Goal: Communication & Community: Share content

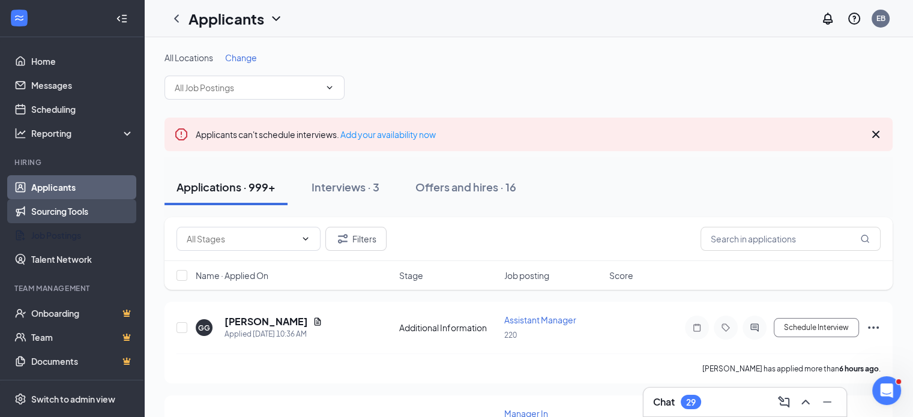
click at [40, 236] on link "Job Postings" at bounding box center [82, 235] width 103 height 24
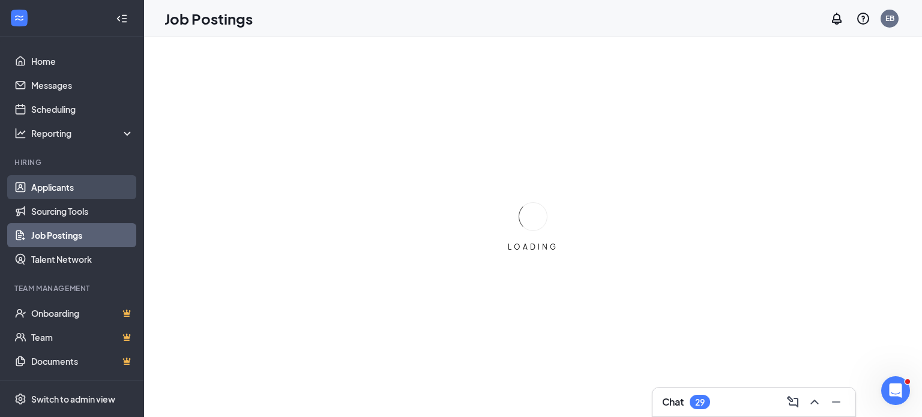
click at [58, 188] on link "Applicants" at bounding box center [82, 187] width 103 height 24
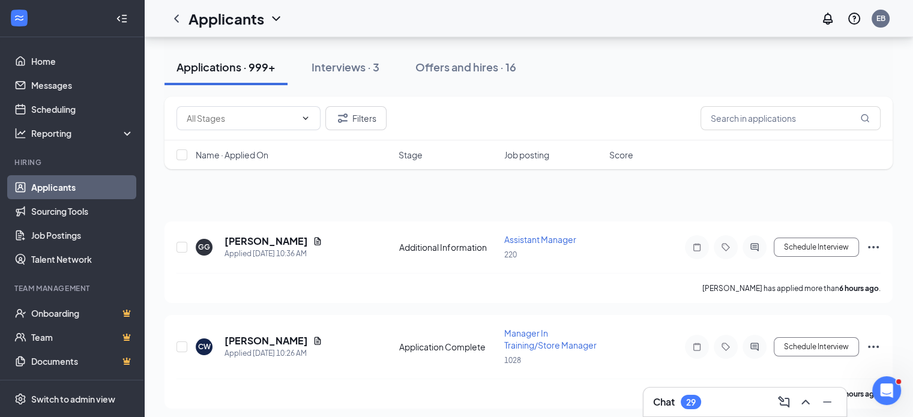
scroll to position [60, 0]
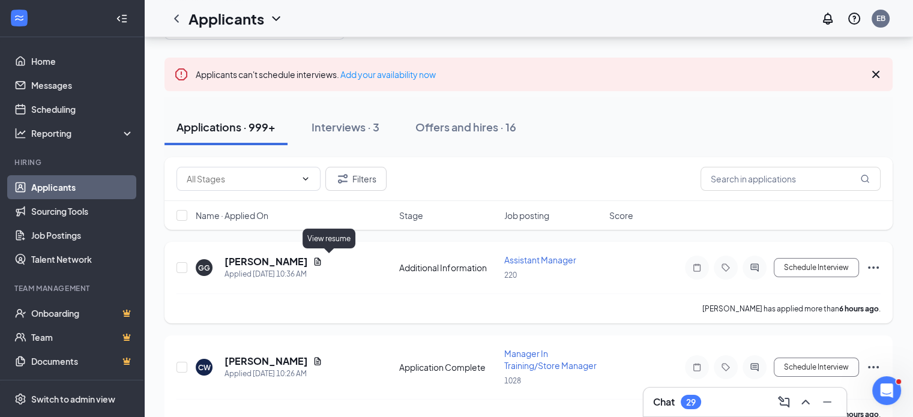
click at [321, 257] on icon "Document" at bounding box center [317, 261] width 7 height 8
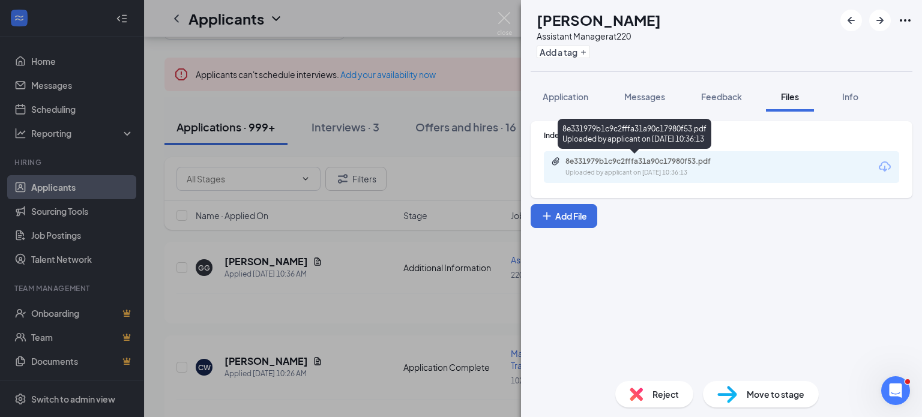
click at [627, 167] on div "8e331979b1c9c2fffa31a90c17980f53.pdf Uploaded by applicant on [DATE] 10:36:13" at bounding box center [648, 167] width 194 height 21
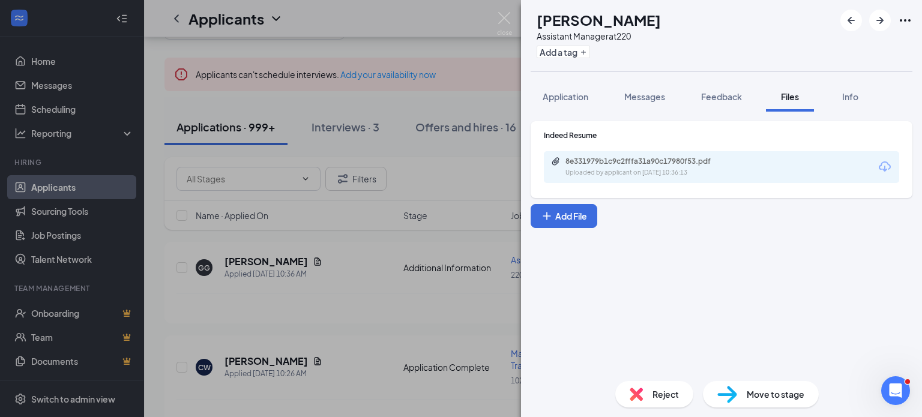
click at [469, 177] on div "[PERSON_NAME] Assistant Manager at 220 Add a tag Application Messages Feedback …" at bounding box center [461, 208] width 922 height 417
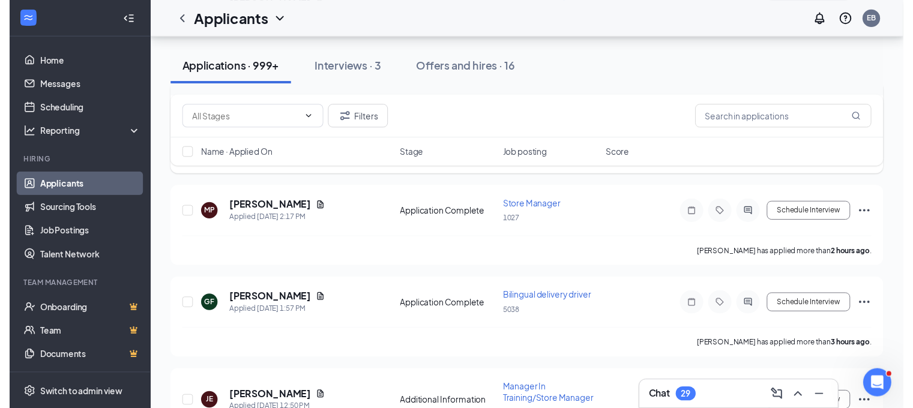
scroll to position [420, 0]
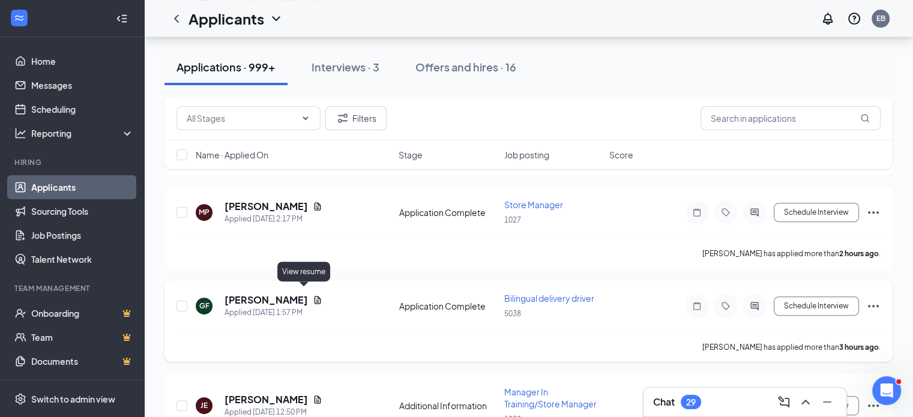
click at [313, 295] on icon "Document" at bounding box center [318, 300] width 10 height 10
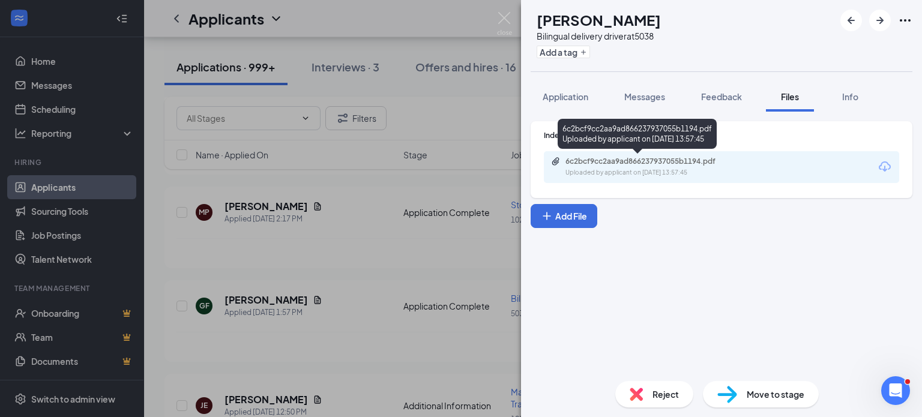
click at [612, 166] on div "6c2bcf9cc2aa9ad866237937055b1194.pdf" at bounding box center [649, 162] width 168 height 10
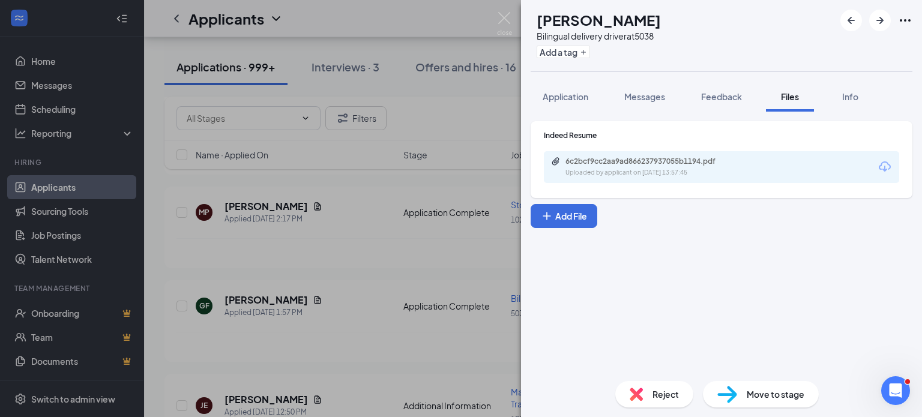
click at [413, 254] on div "GF [PERSON_NAME] Bilingual delivery driver at 5038 Add a tag Application Messag…" at bounding box center [461, 208] width 922 height 417
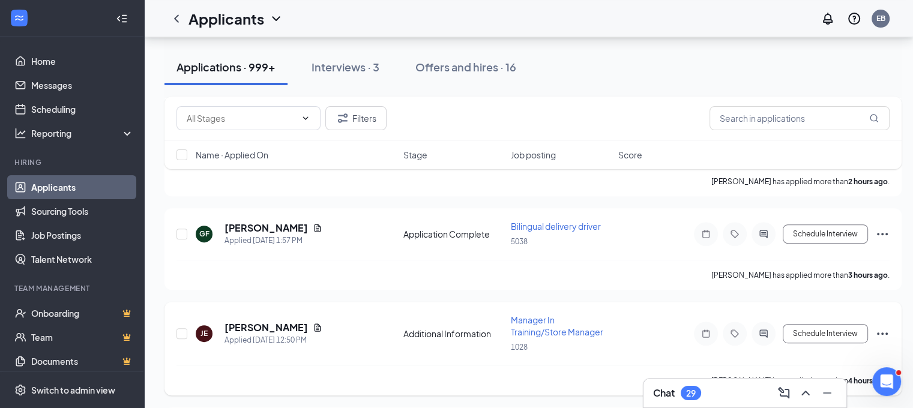
scroll to position [540, 0]
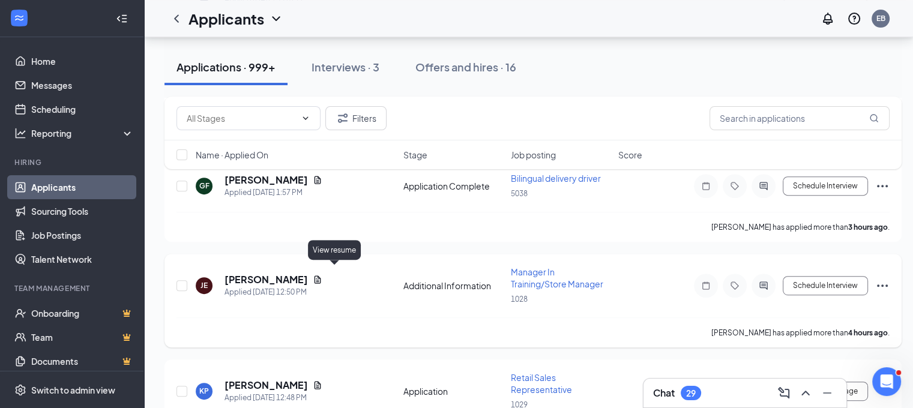
click at [321, 275] on icon "Document" at bounding box center [317, 279] width 7 height 8
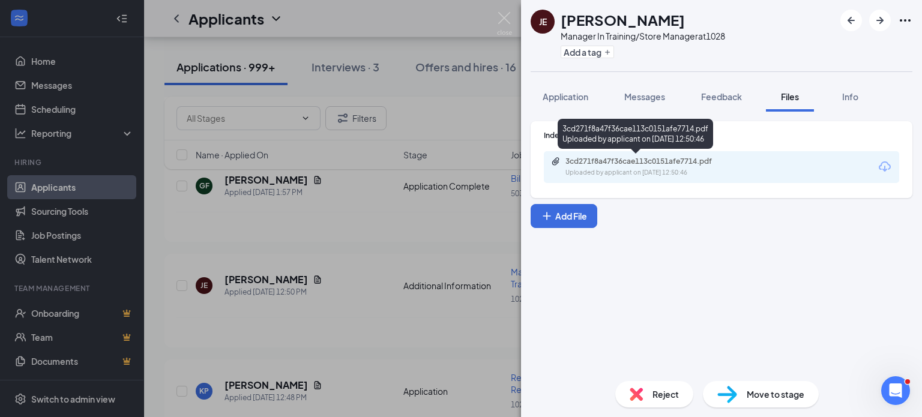
click at [653, 170] on div "Uploaded by applicant on [DATE] 12:50:46" at bounding box center [655, 173] width 180 height 10
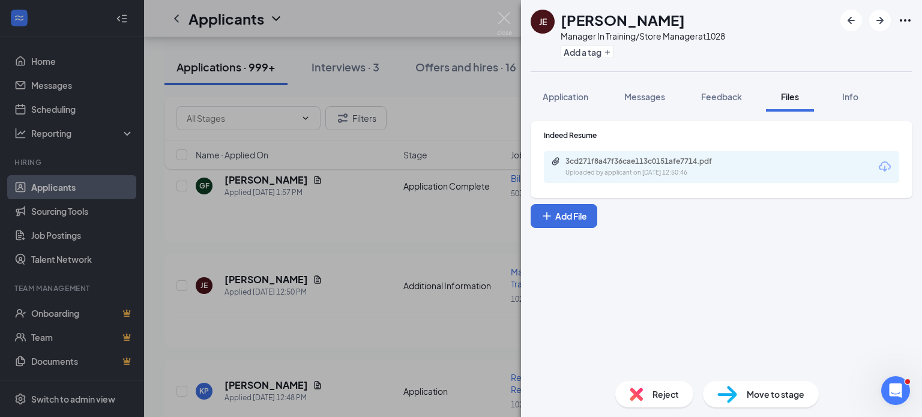
click at [392, 239] on div "JE [PERSON_NAME] Manager In Training/Store Manager at 1028 Add a tag Applicatio…" at bounding box center [461, 208] width 922 height 417
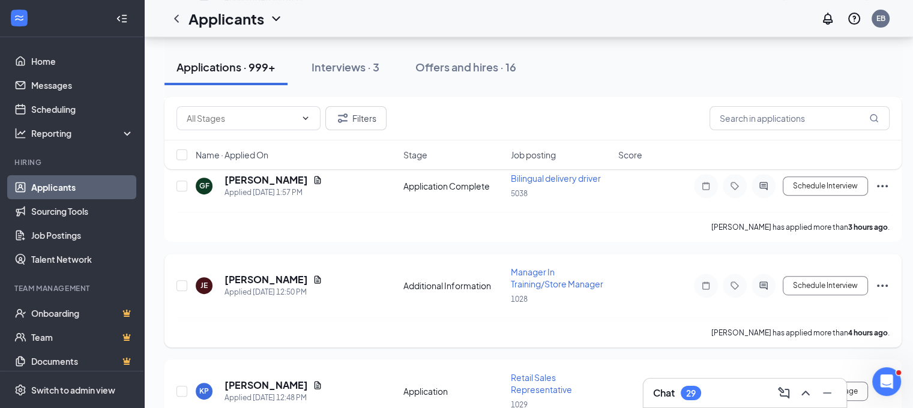
click at [888, 278] on icon "Ellipses" at bounding box center [882, 285] width 14 height 14
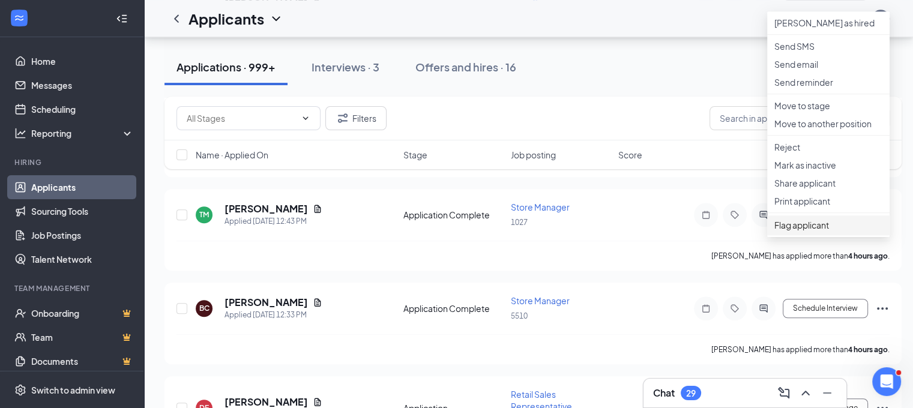
scroll to position [840, 0]
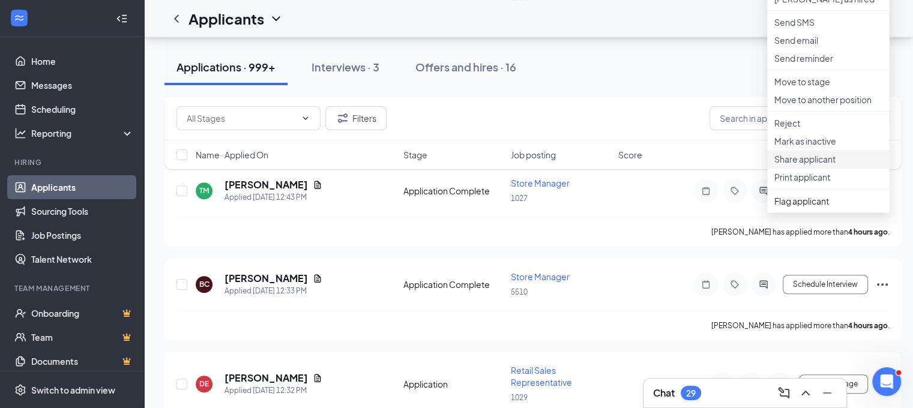
click at [811, 165] on p "Share applicant" at bounding box center [828, 159] width 108 height 12
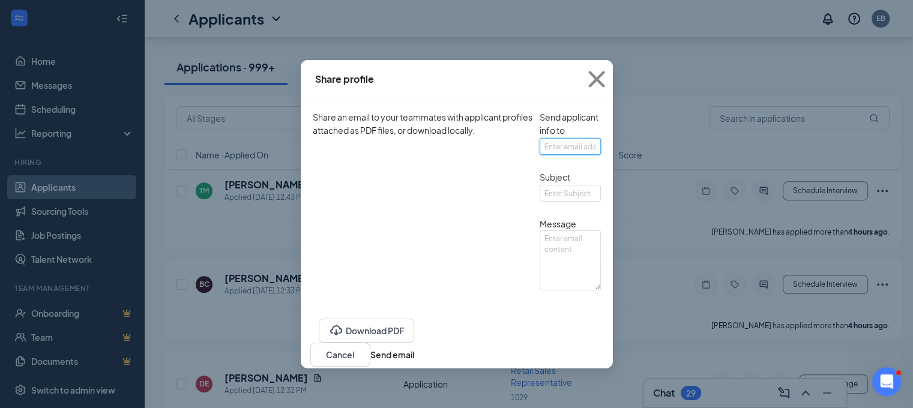
click at [539, 155] on input "text" at bounding box center [569, 146] width 61 height 17
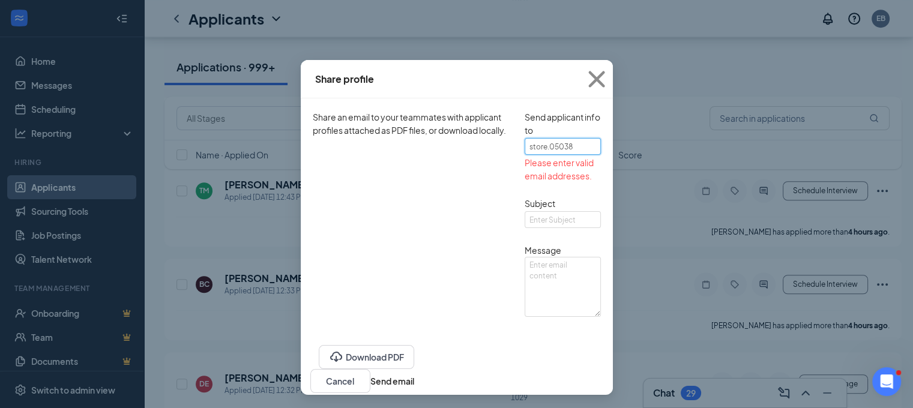
type input "[EMAIL_ADDRESS][DOMAIN_NAME]"
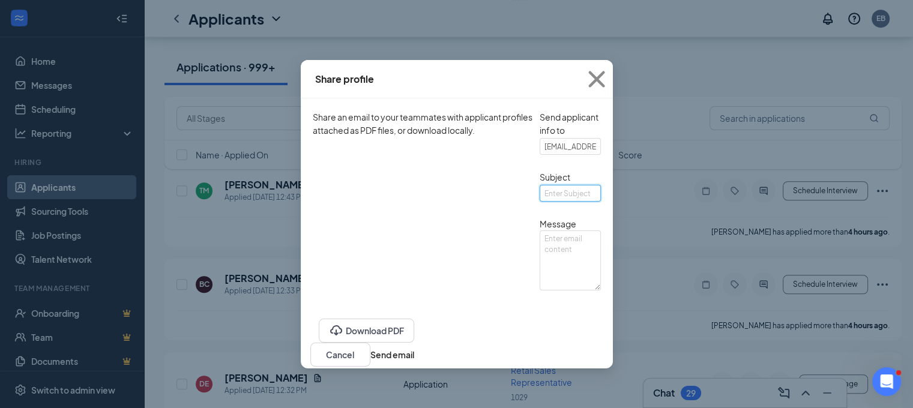
click at [539, 202] on input "text" at bounding box center [569, 193] width 61 height 17
type input "app"
click at [539, 284] on textarea at bounding box center [569, 260] width 61 height 60
type textarea "app"
click at [414, 361] on button "Send email" at bounding box center [392, 354] width 44 height 13
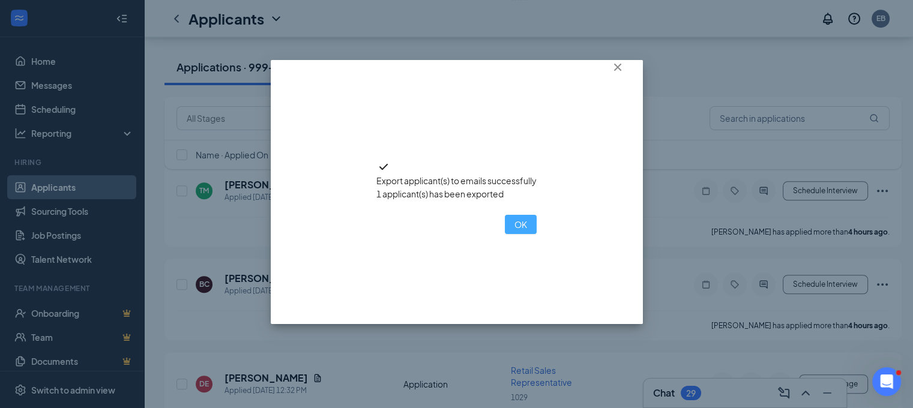
click at [505, 234] on button "OK" at bounding box center [521, 224] width 32 height 19
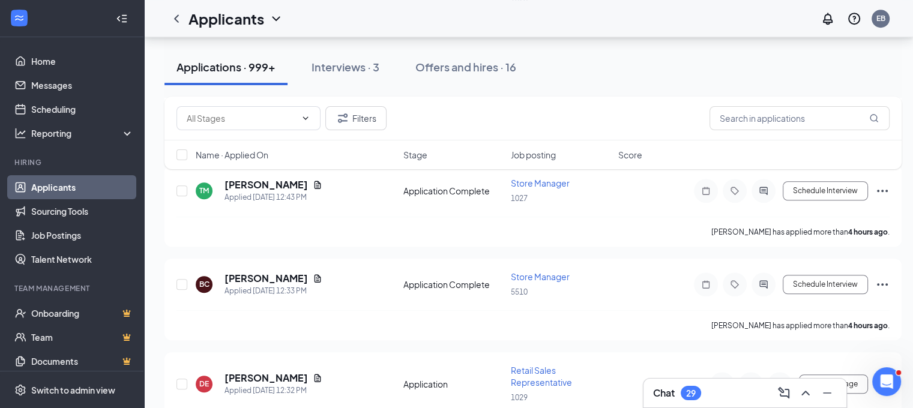
click at [288, 173] on div "Filters Name · Applied On Stage Job posting Score" at bounding box center [532, 139] width 737 height 85
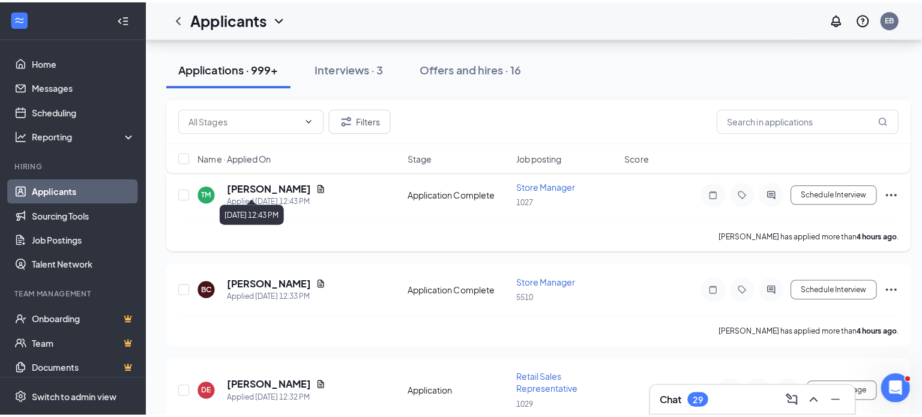
scroll to position [720, 0]
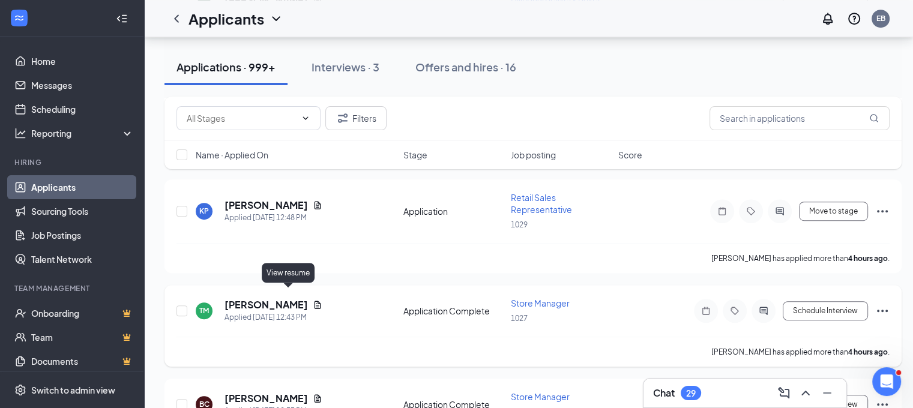
click at [313, 300] on icon "Document" at bounding box center [318, 305] width 10 height 10
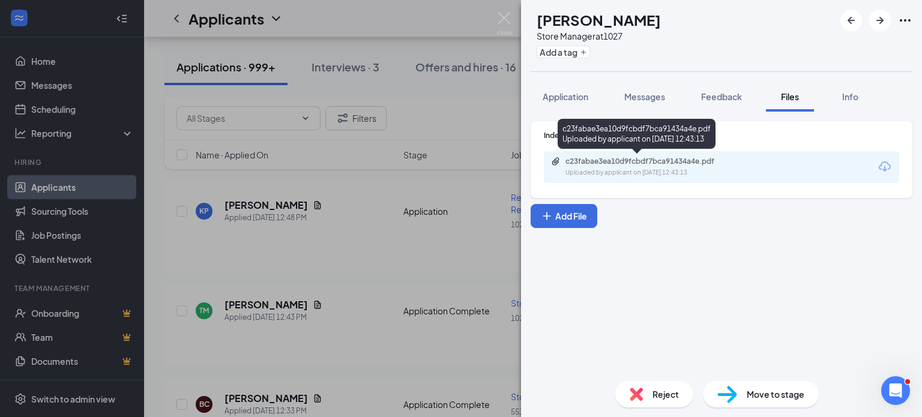
click at [644, 162] on div "c23fabae3ea10d9fcbdf7bca91434a4e.pdf" at bounding box center [649, 162] width 168 height 10
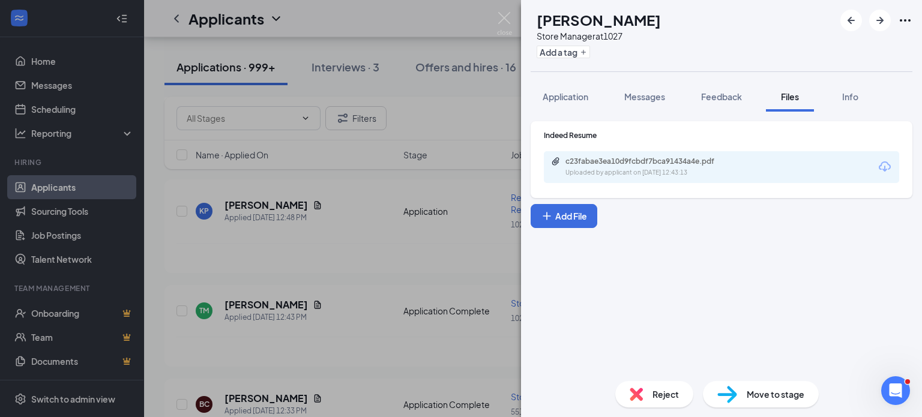
click at [423, 241] on div "TM [PERSON_NAME] Store Manager at 1027 Add a tag Application Messages Feedback …" at bounding box center [461, 208] width 922 height 417
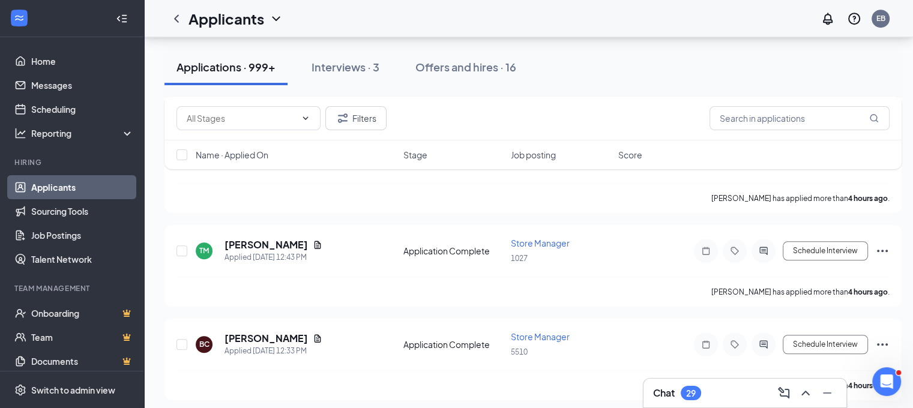
scroll to position [840, 0]
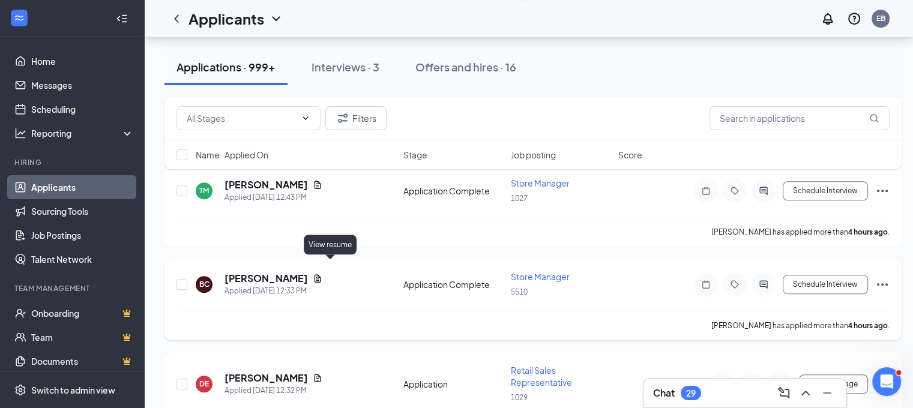
click at [321, 274] on icon "Document" at bounding box center [317, 278] width 7 height 8
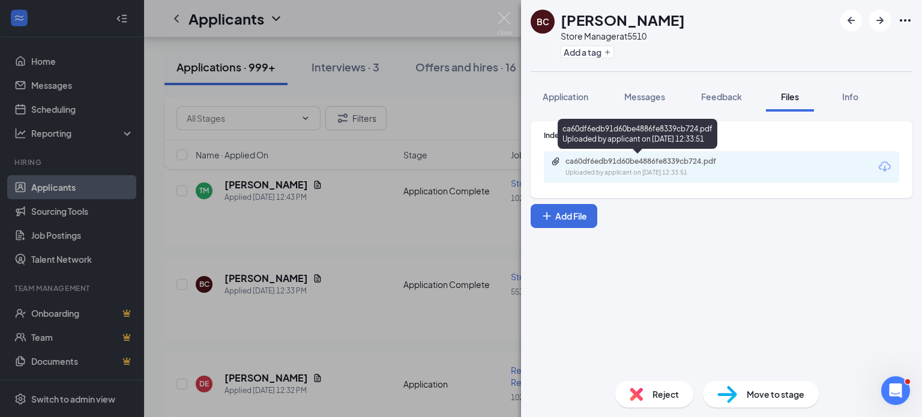
click at [628, 163] on div "ca60df6edb91d60be4886fe8339cb724.pdf" at bounding box center [649, 162] width 168 height 10
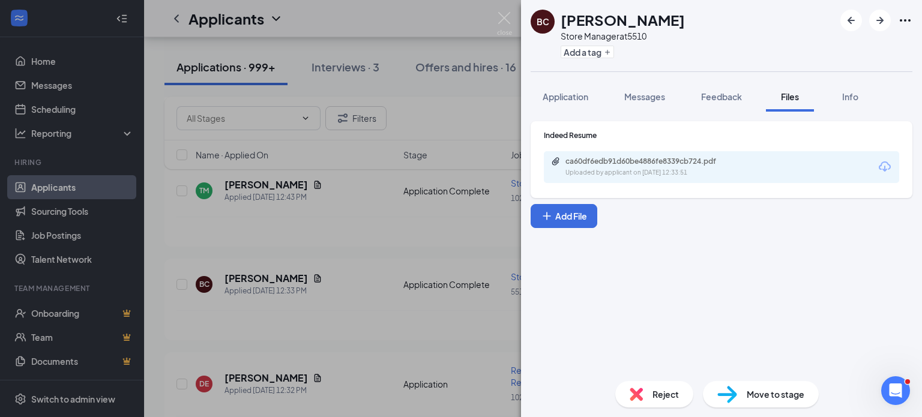
click at [437, 229] on div "BC [PERSON_NAME] Store Manager at 5510 Add a tag Application Messages Feedback …" at bounding box center [461, 208] width 922 height 417
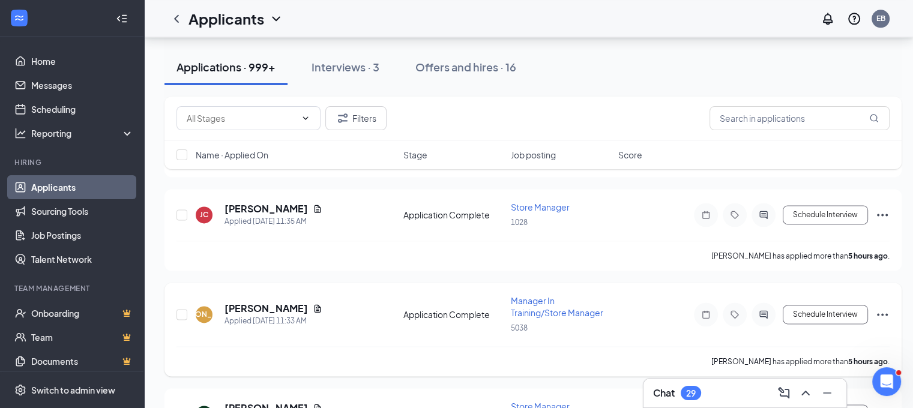
scroll to position [1620, 0]
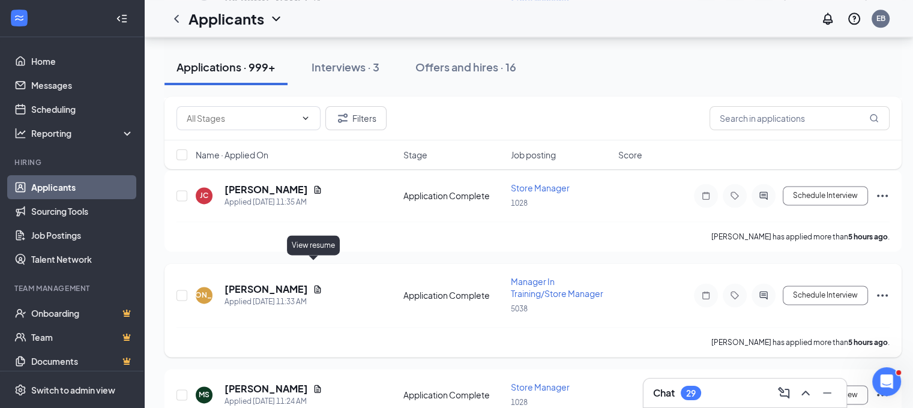
click at [314, 285] on icon "Document" at bounding box center [317, 289] width 7 height 8
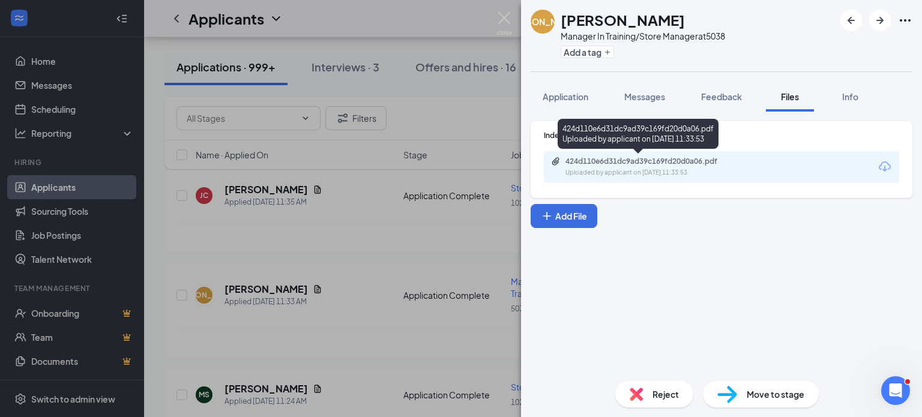
click at [638, 170] on div "Uploaded by applicant on [DATE] 11:33:53" at bounding box center [655, 173] width 180 height 10
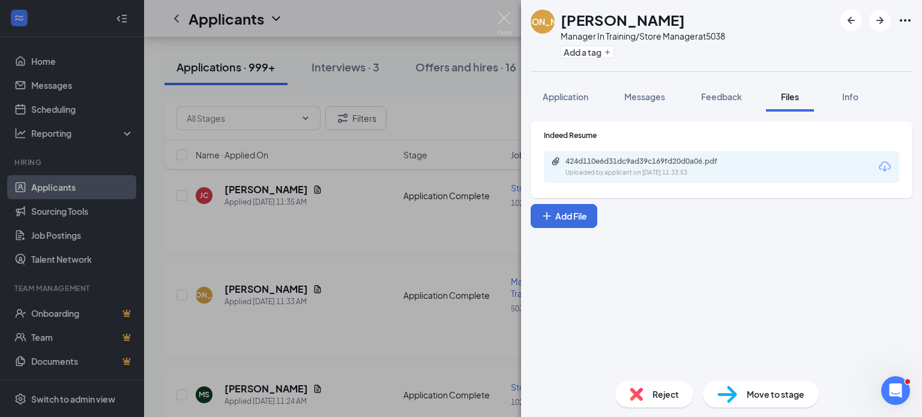
click at [410, 206] on div "[PERSON_NAME] Manager In Training/Store Manager at 5038 Add a tag Application M…" at bounding box center [461, 208] width 922 height 417
click at [398, 221] on div "[PERSON_NAME] has applied more than 5 hours ago ." at bounding box center [532, 236] width 713 height 30
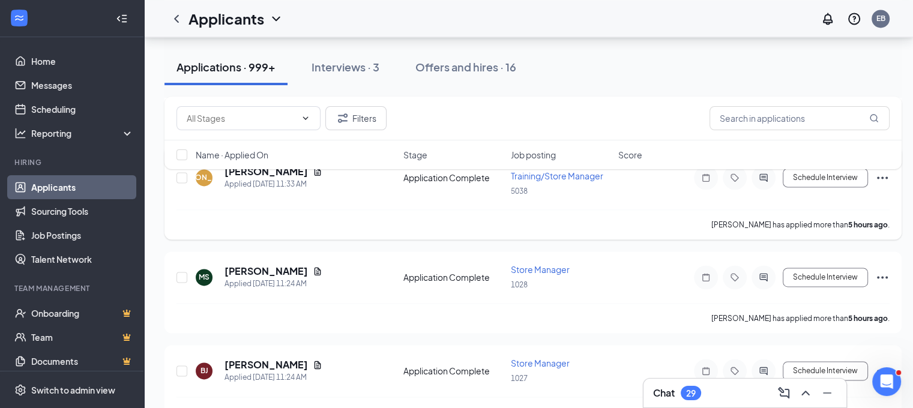
scroll to position [1740, 0]
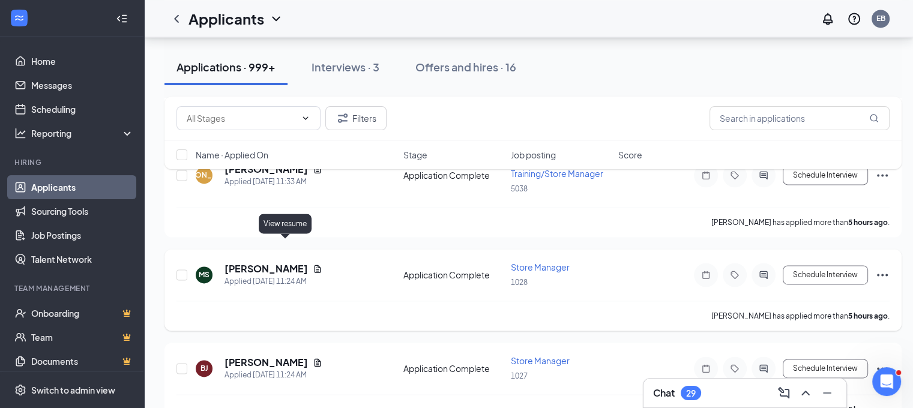
click at [313, 264] on icon "Document" at bounding box center [318, 269] width 10 height 10
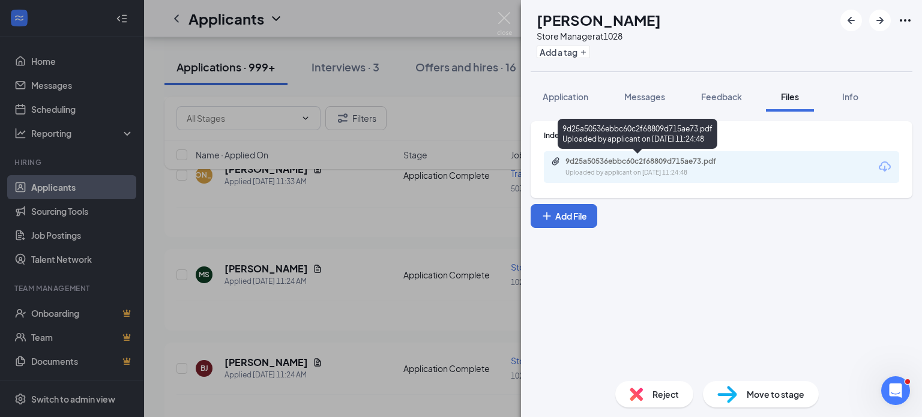
click at [655, 161] on div "9d25a50536ebbc60c2f68809d715ae73.pdf" at bounding box center [649, 162] width 168 height 10
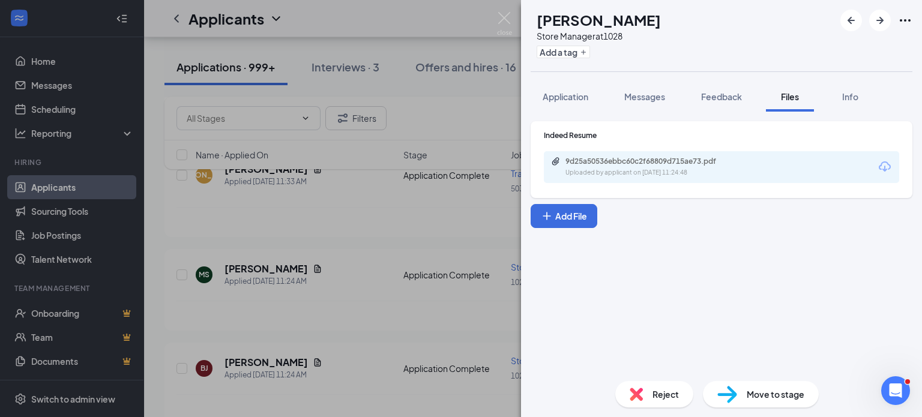
click at [404, 209] on div "MS [PERSON_NAME] Store Manager at 1028 Add a tag Application Messages Feedback …" at bounding box center [461, 208] width 922 height 417
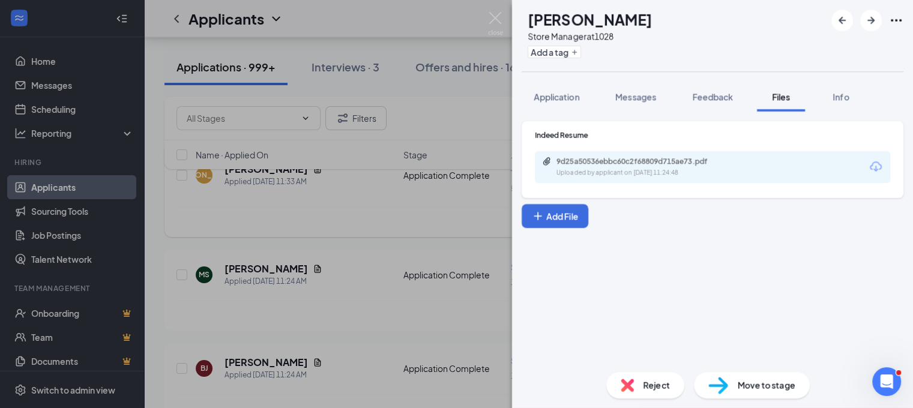
click at [379, 207] on div "[PERSON_NAME] has applied more than 5 hours ago ." at bounding box center [532, 222] width 713 height 30
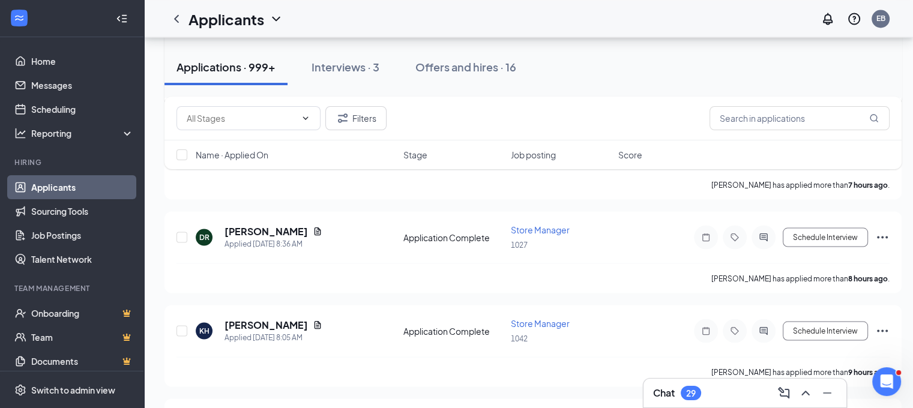
scroll to position [2280, 0]
